Goal: Task Accomplishment & Management: Use online tool/utility

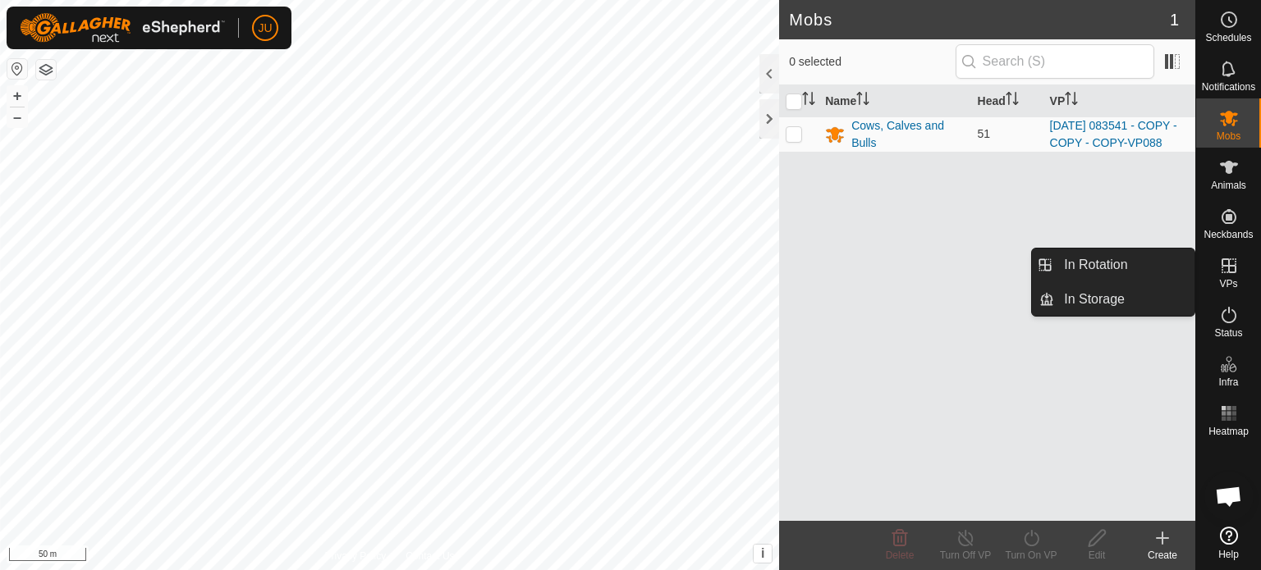
click at [1229, 267] on icon at bounding box center [1229, 266] width 20 height 20
click at [1084, 259] on link "In Rotation" at bounding box center [1124, 265] width 140 height 33
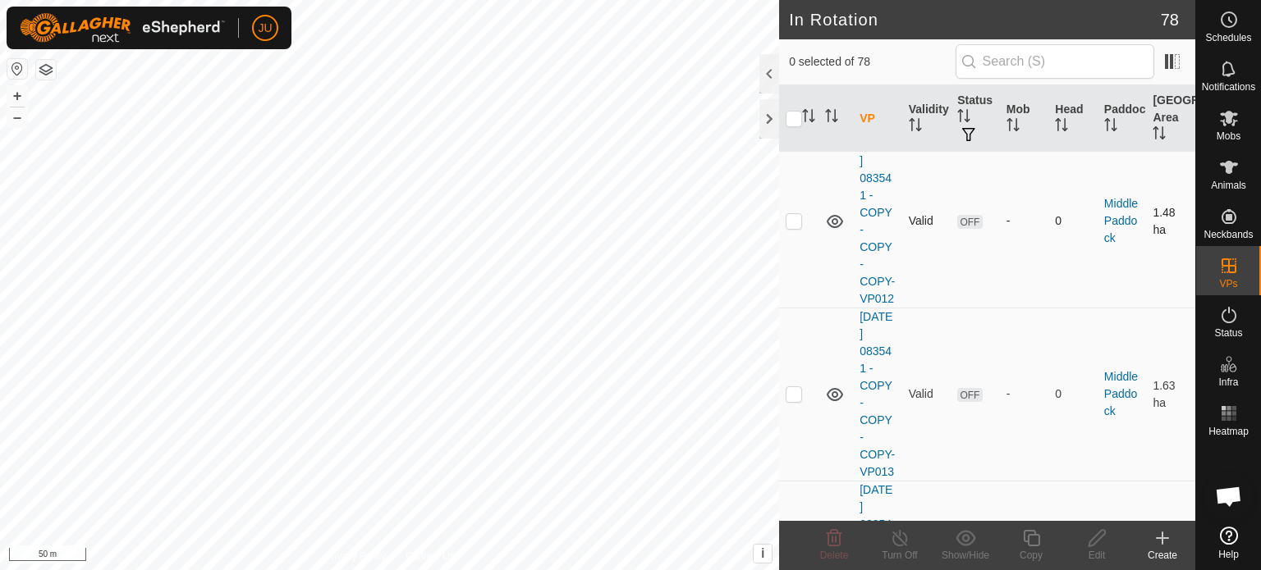
scroll to position [1641, 0]
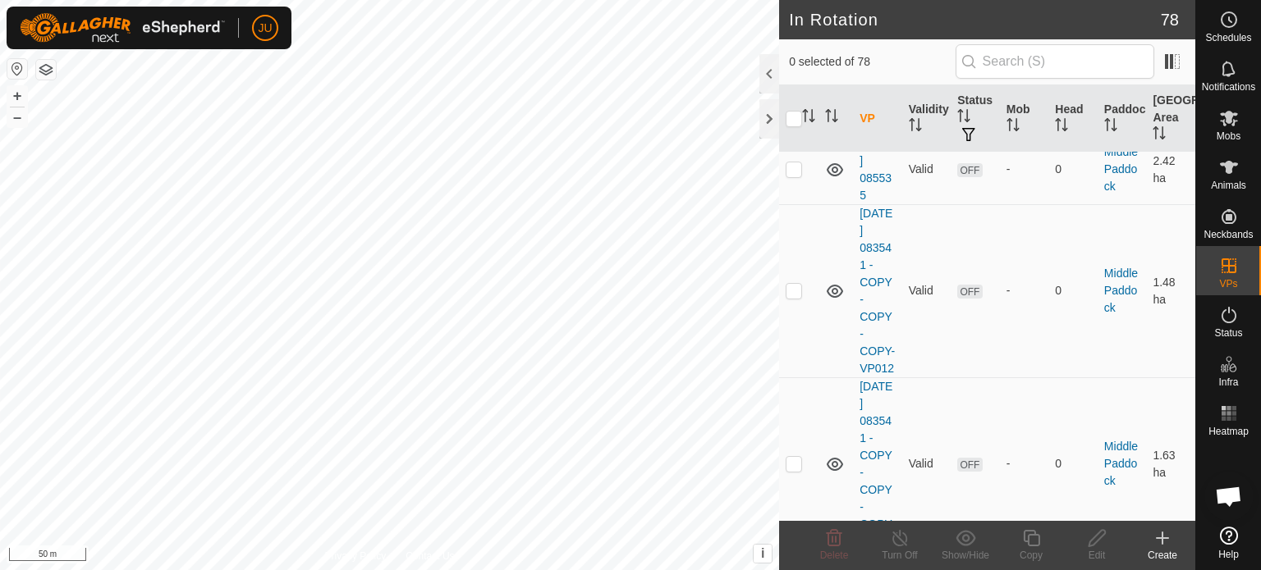
click at [796, 21] on p-checkbox at bounding box center [793, 14] width 16 height 13
checkbox input "true"
click at [1028, 544] on icon at bounding box center [1031, 538] width 16 height 16
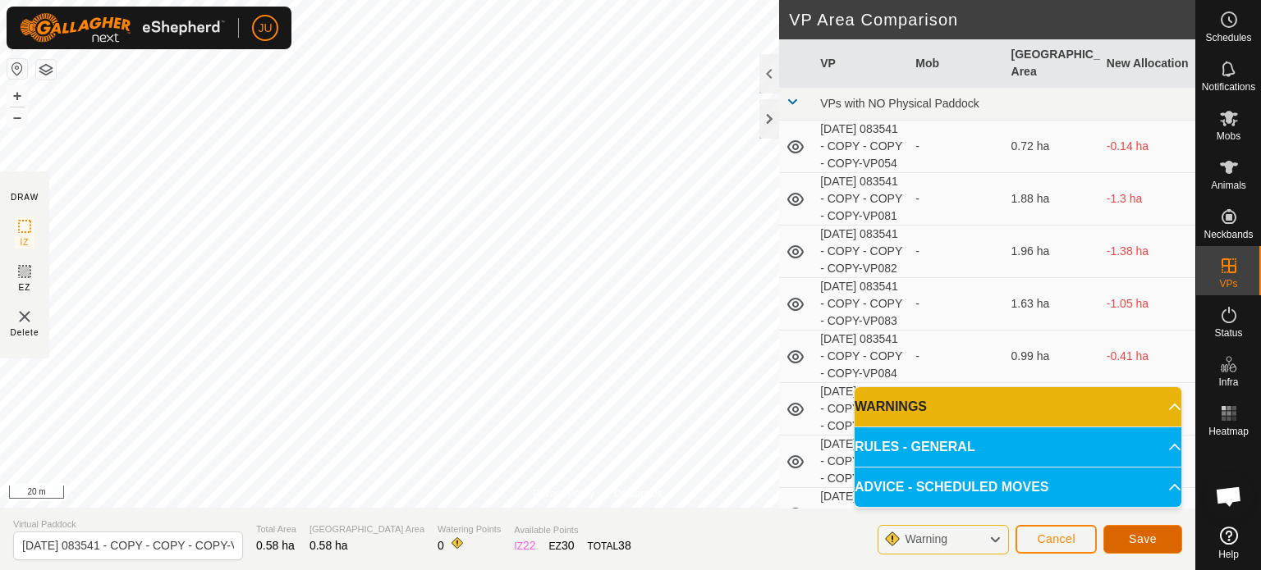
click at [1138, 544] on span "Save" at bounding box center [1142, 539] width 28 height 13
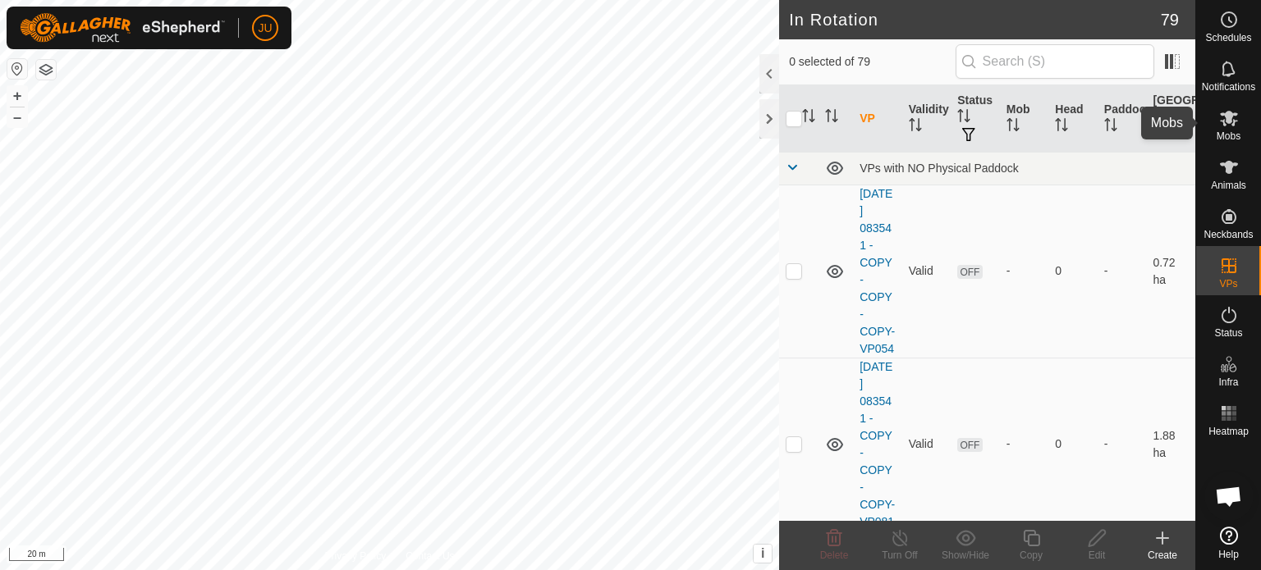
click at [1241, 126] on es-mob-svg-icon at bounding box center [1229, 118] width 30 height 26
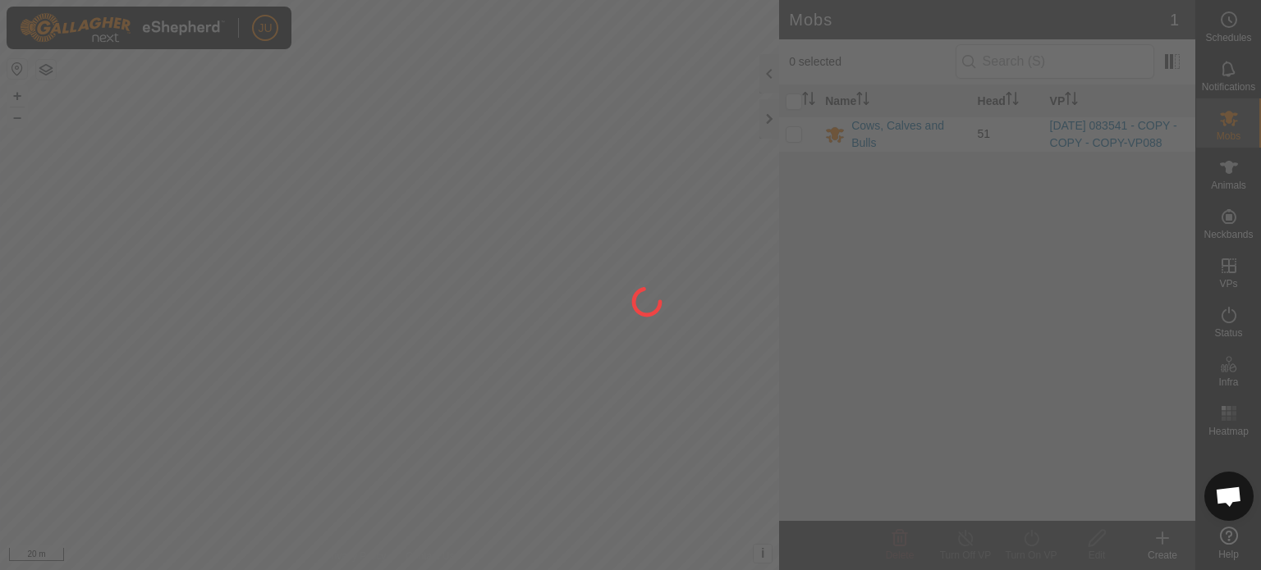
click at [795, 144] on div at bounding box center [630, 285] width 1261 height 570
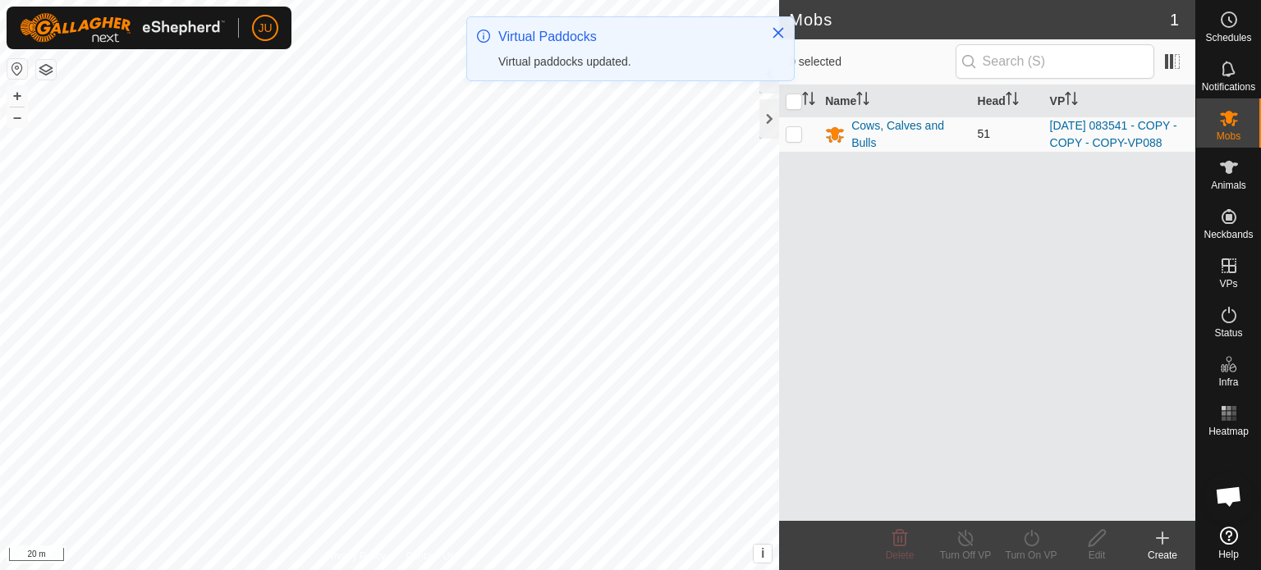
click at [795, 140] on p-checkbox at bounding box center [793, 133] width 16 height 13
checkbox input "true"
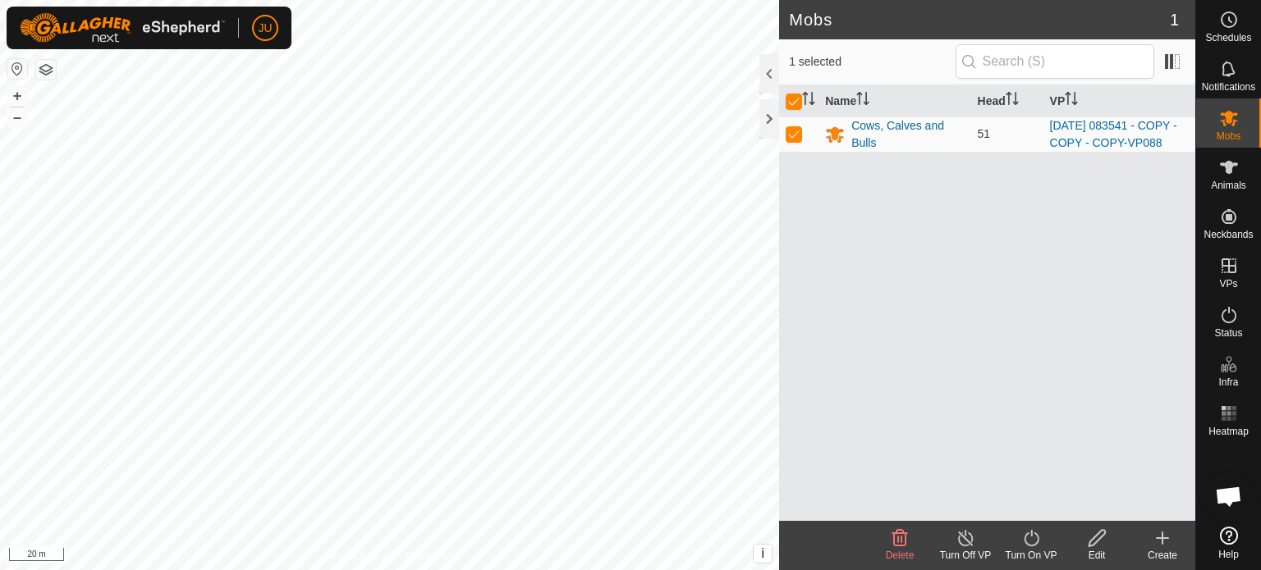
click at [1035, 542] on icon at bounding box center [1031, 539] width 21 height 20
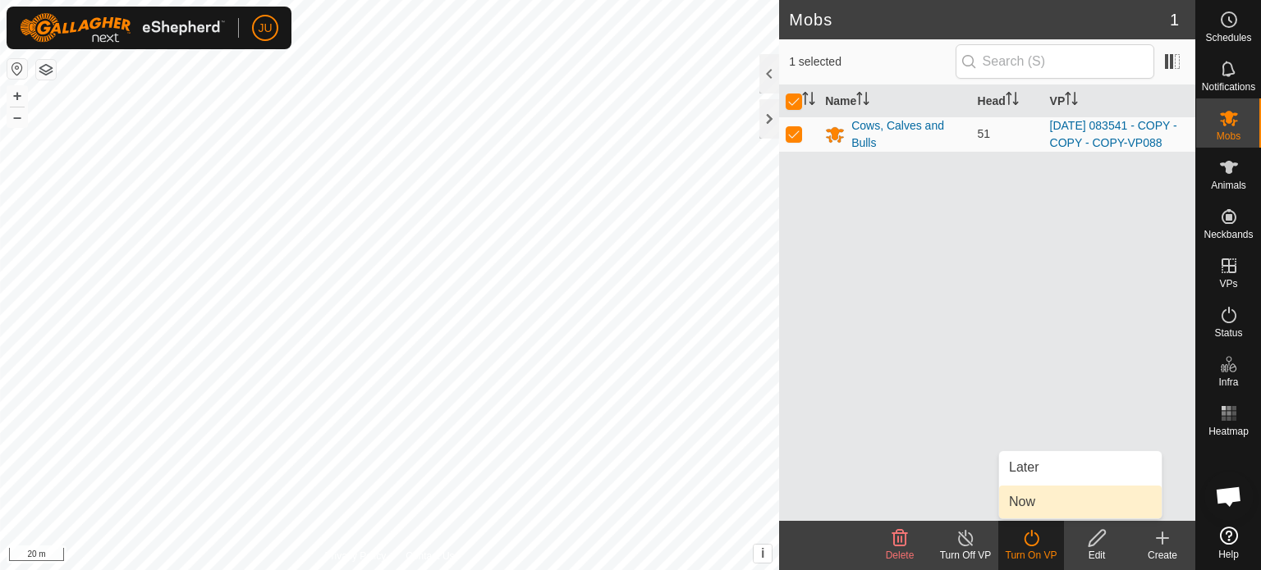
click at [1053, 498] on link "Now" at bounding box center [1080, 502] width 162 height 33
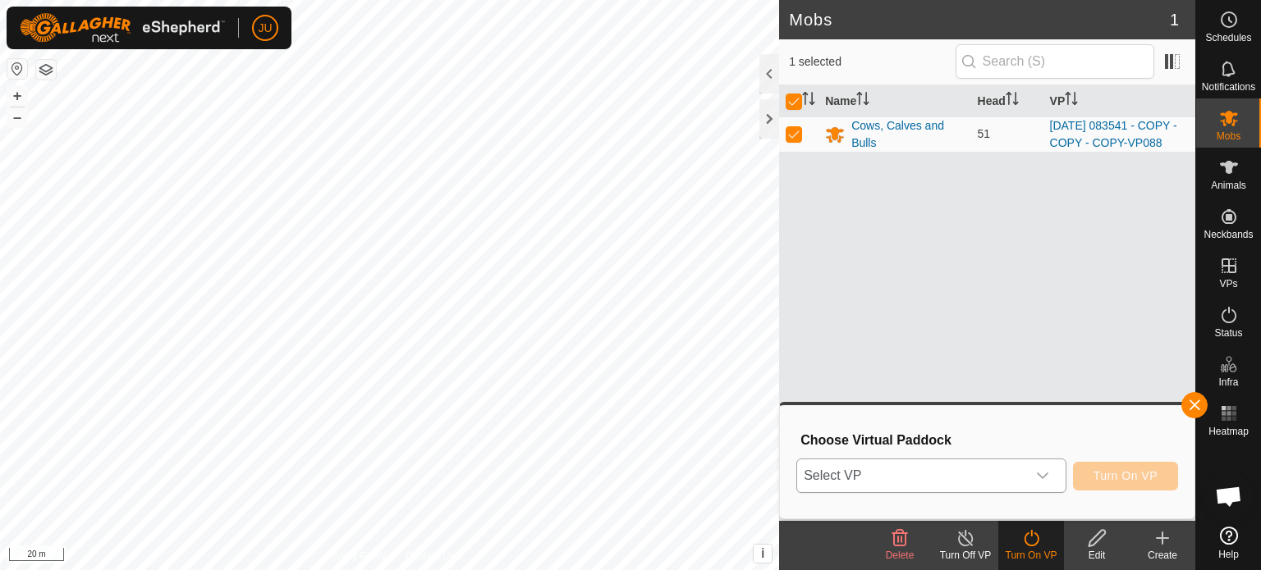
click at [1036, 481] on icon "dropdown trigger" at bounding box center [1042, 475] width 13 height 13
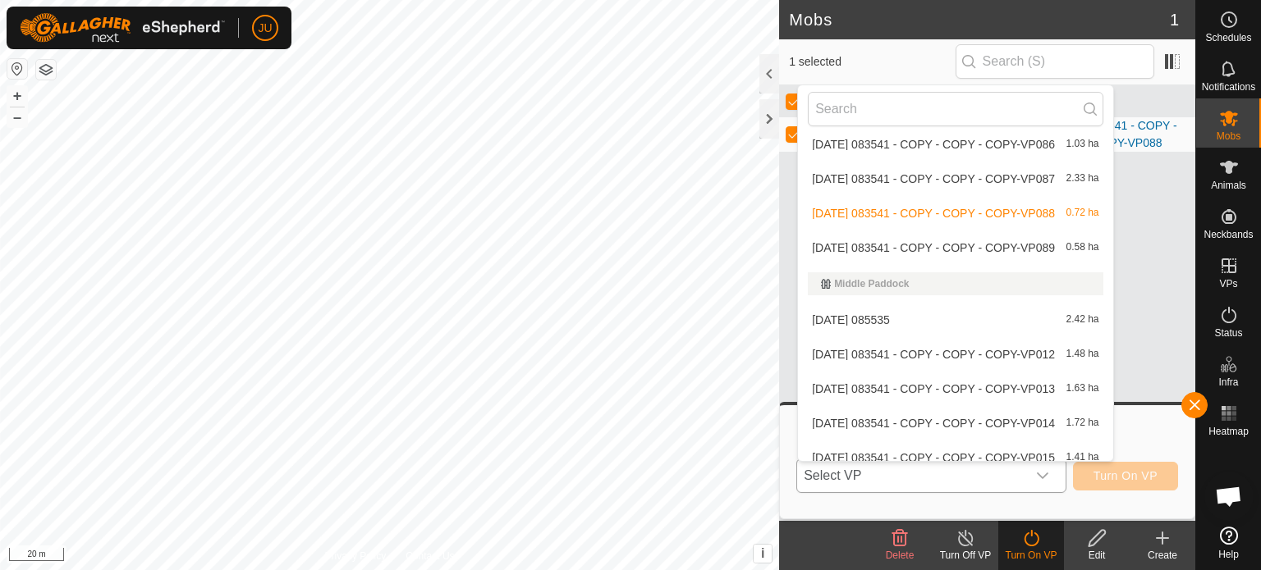
scroll to position [182, 0]
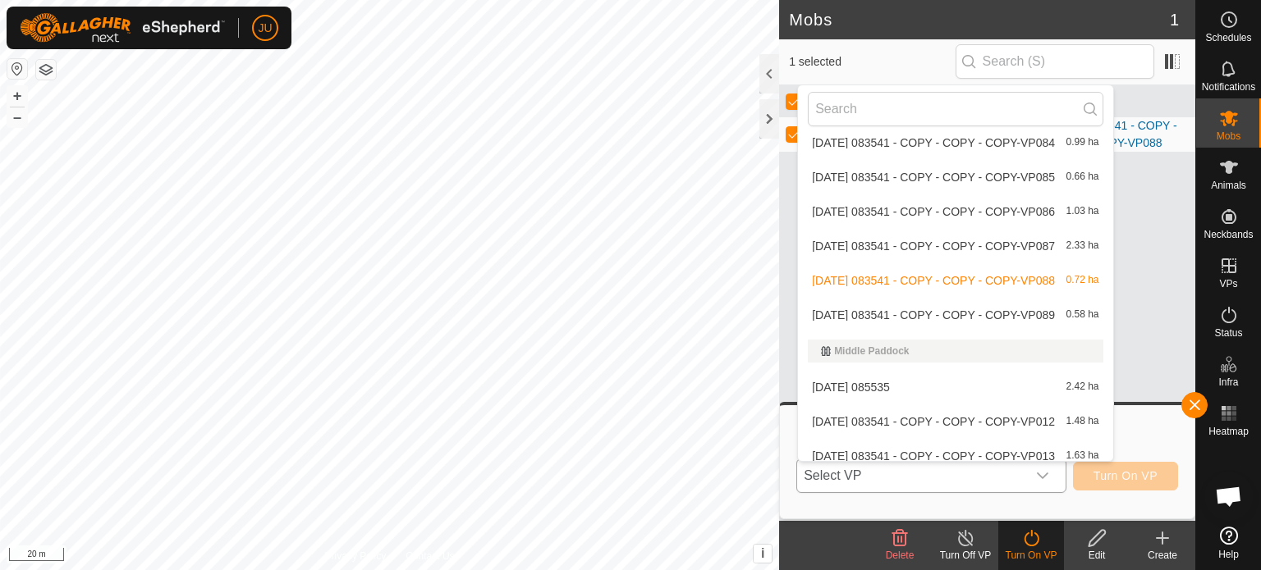
click at [953, 314] on li "[DATE] 083541 - COPY - COPY - COPY-VP089 0.58 ha" at bounding box center [955, 315] width 314 height 33
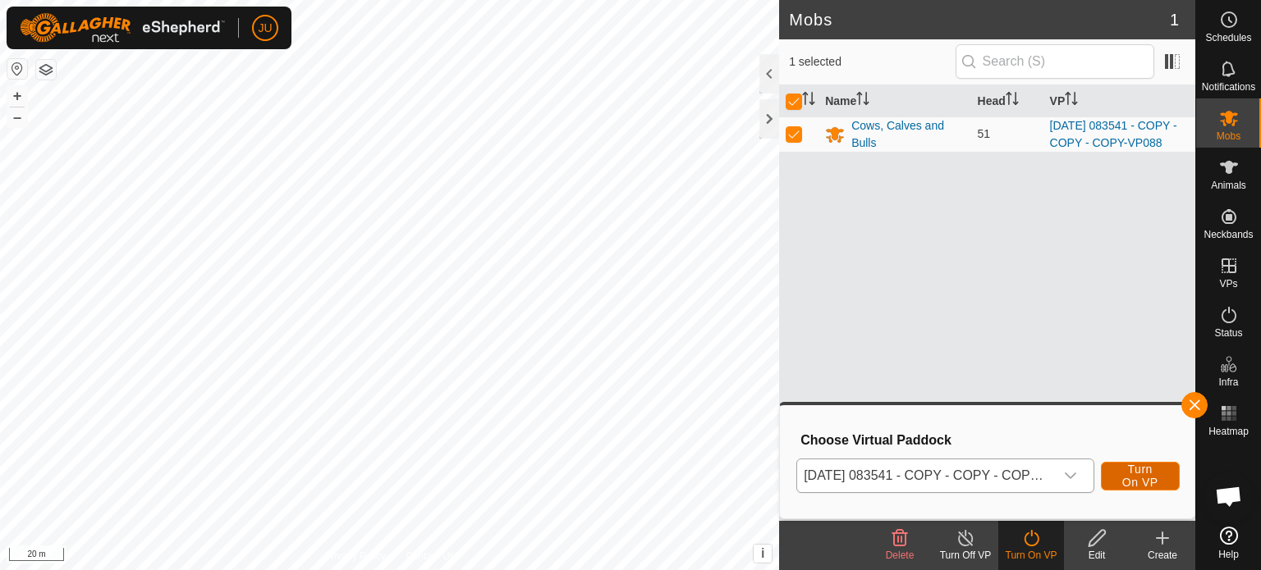
click at [1150, 479] on span "Turn On VP" at bounding box center [1140, 476] width 38 height 26
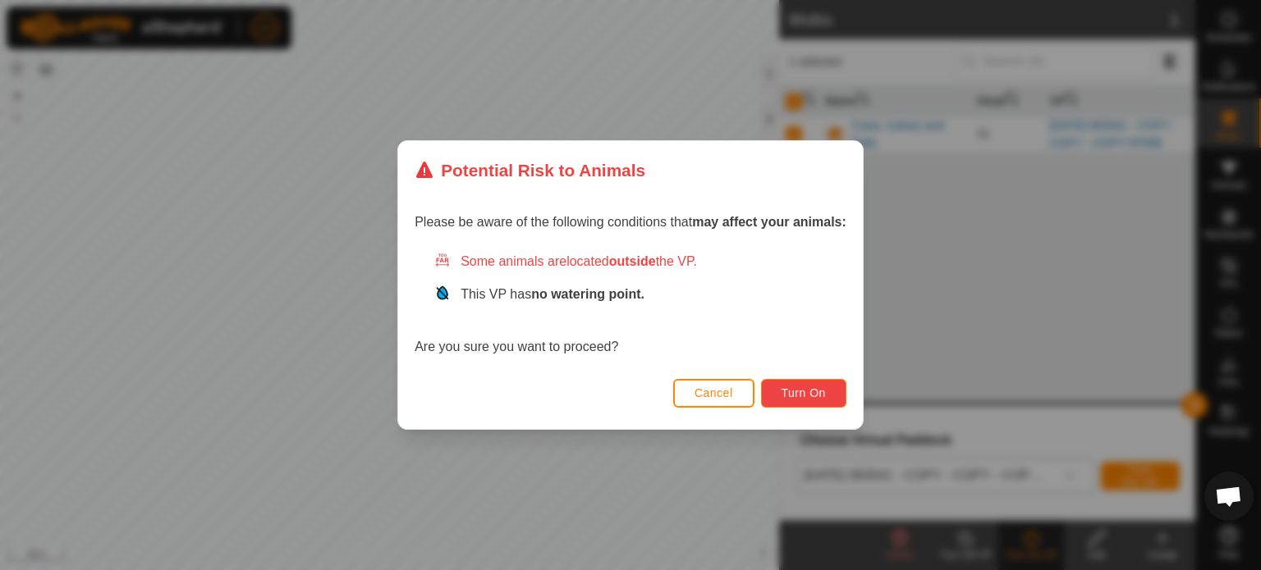
click at [788, 396] on span "Turn On" at bounding box center [803, 393] width 44 height 13
